Goal: Transaction & Acquisition: Purchase product/service

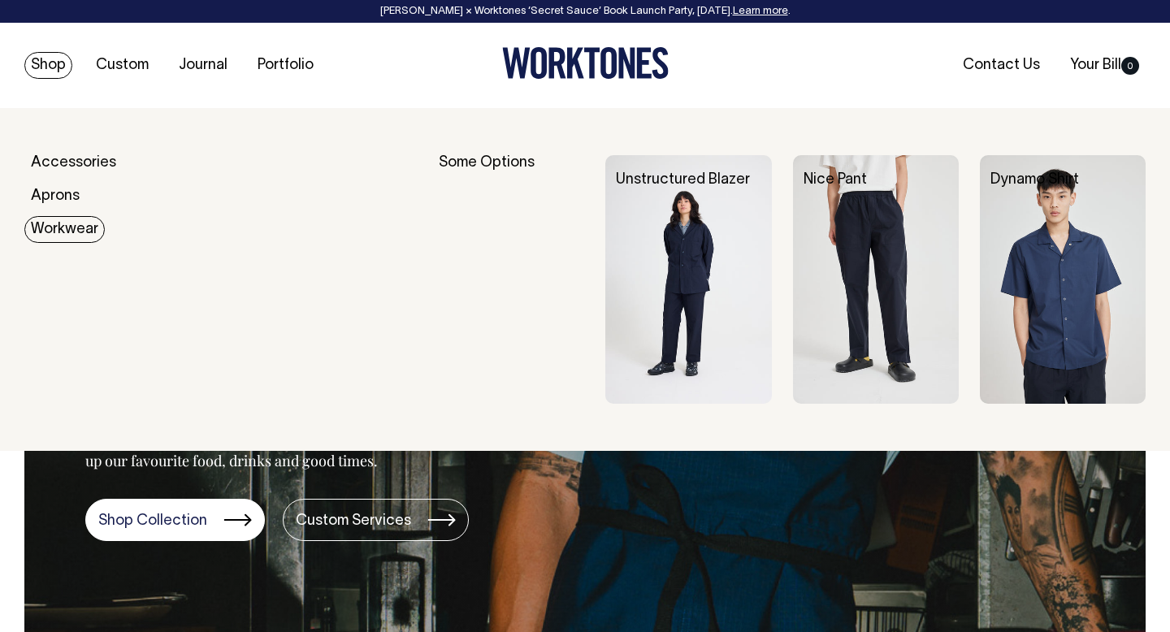
click at [57, 220] on link "Workwear" at bounding box center [64, 229] width 80 height 27
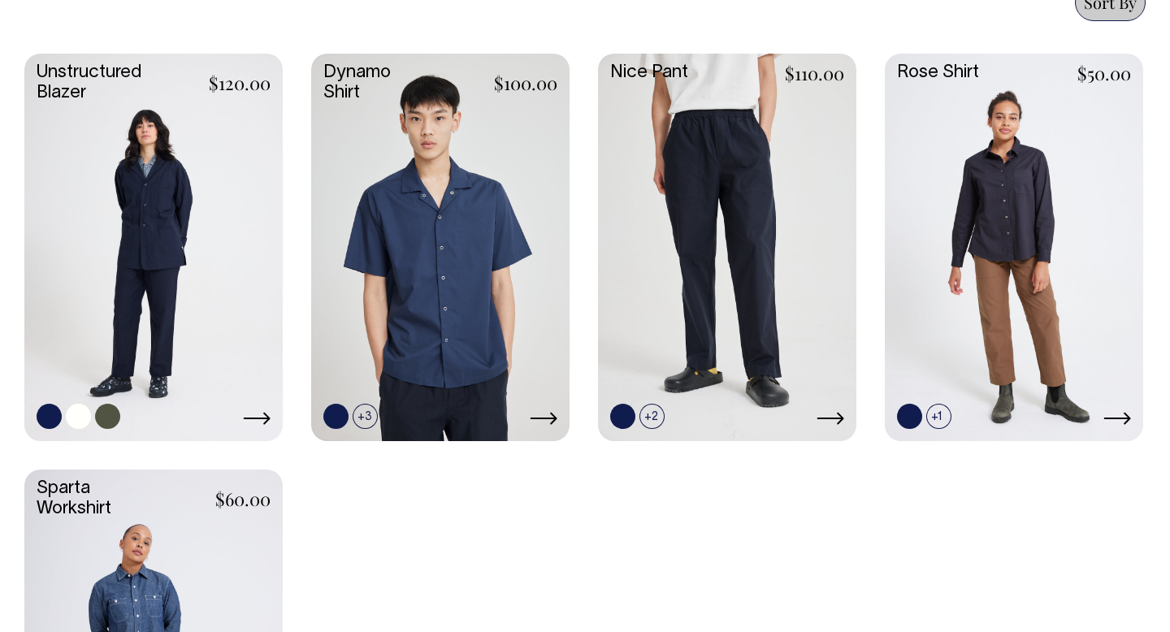
click at [220, 210] on link at bounding box center [153, 246] width 258 height 384
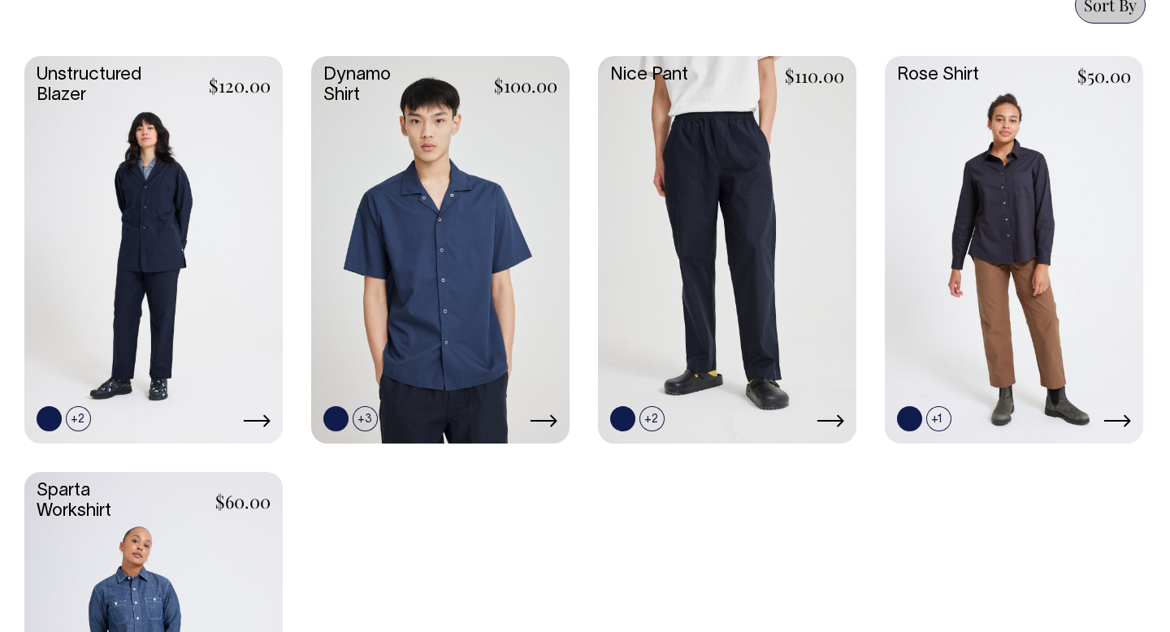
scroll to position [751, 0]
